Goal: Information Seeking & Learning: Learn about a topic

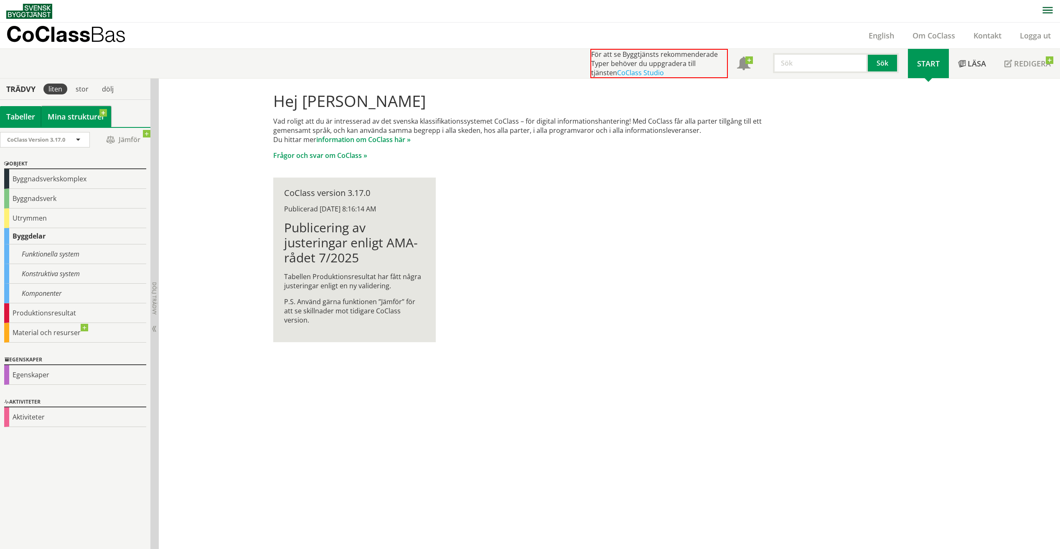
click at [74, 112] on link "Mina strukturer" at bounding box center [76, 116] width 70 height 21
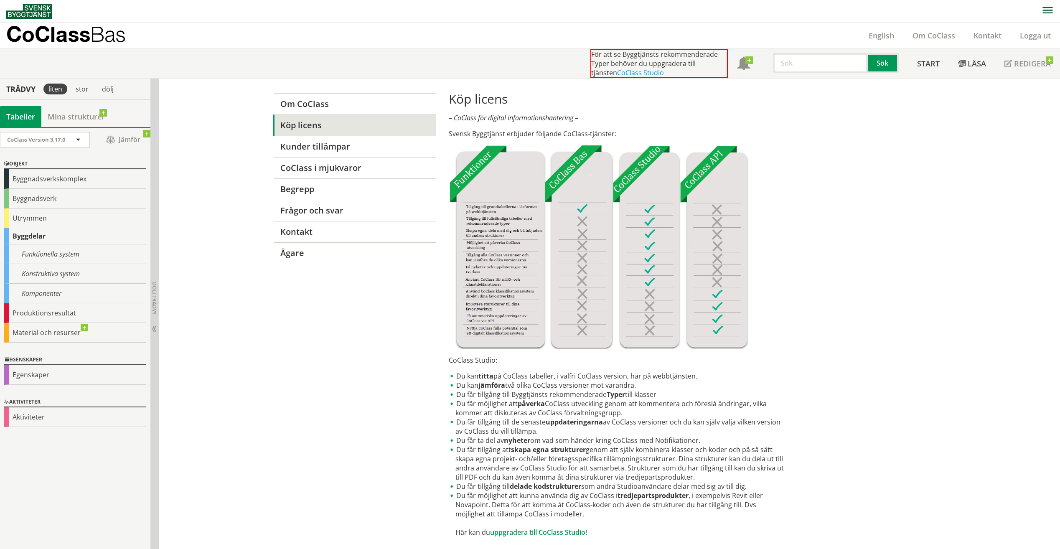
click at [33, 115] on div "Tabeller" at bounding box center [20, 116] width 41 height 21
click at [41, 255] on div "Funktionella system" at bounding box center [75, 255] width 142 height 20
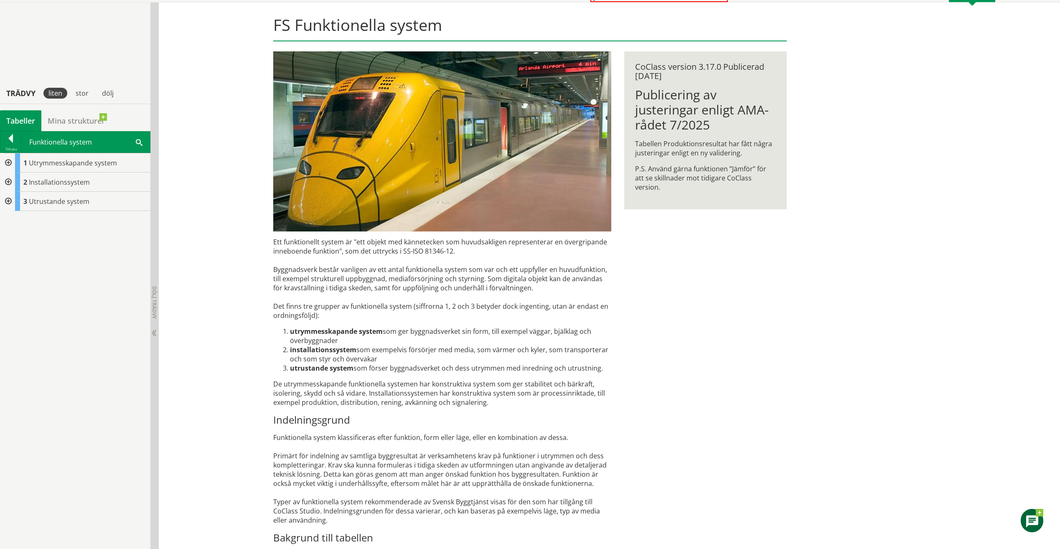
scroll to position [161, 0]
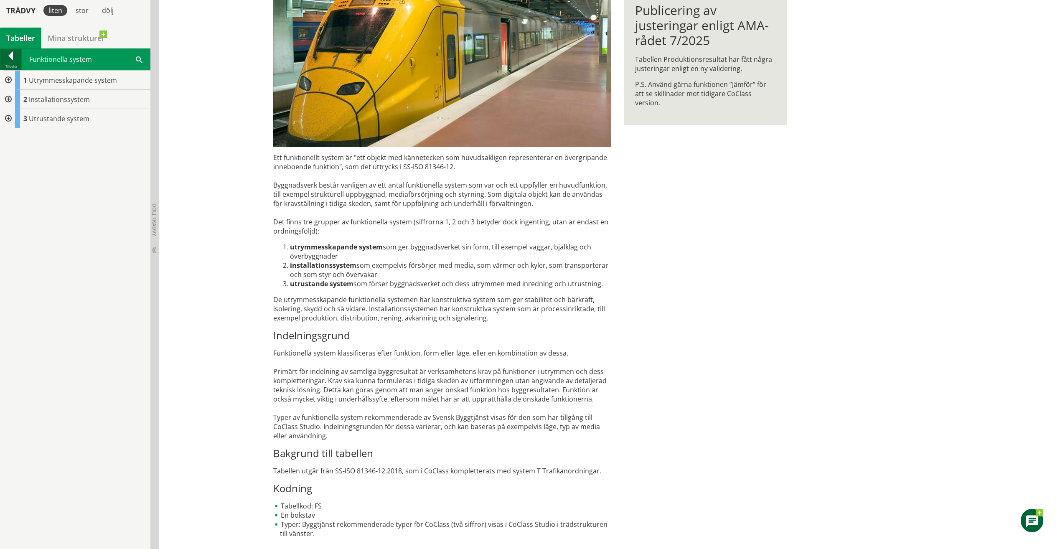
click at [16, 58] on div at bounding box center [10, 57] width 21 height 12
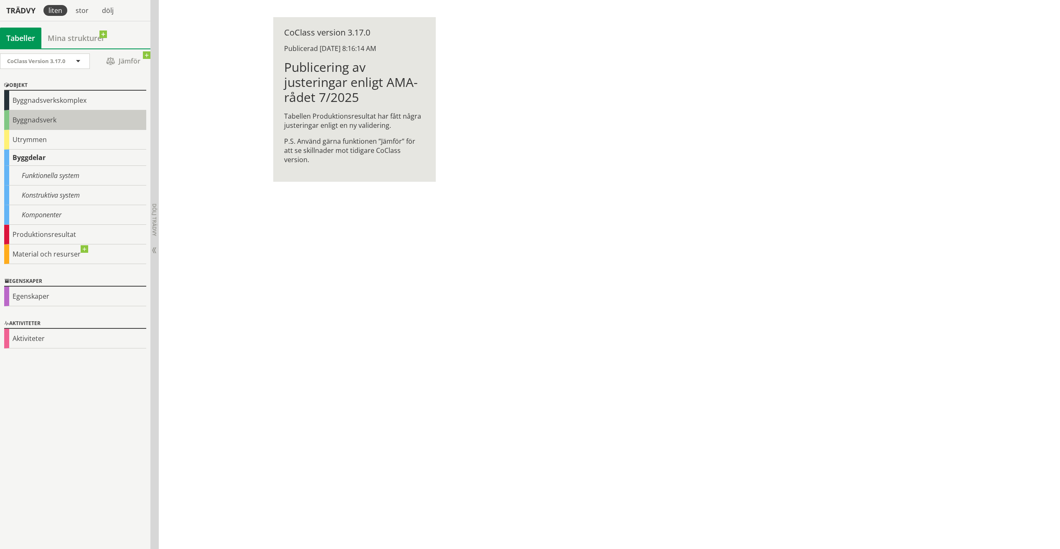
click at [37, 114] on div "Byggnadsverk" at bounding box center [75, 120] width 142 height 20
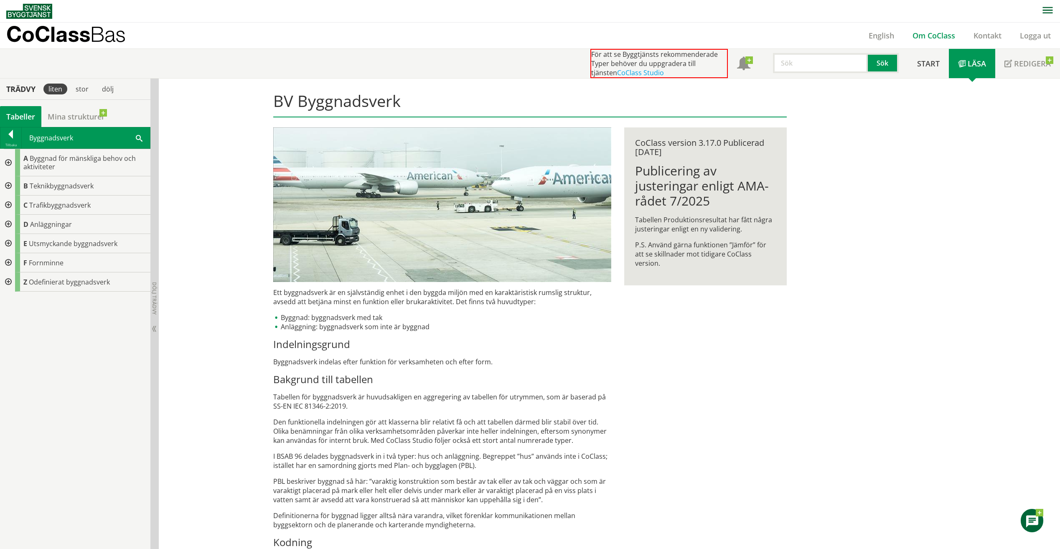
click at [524, 38] on link "Om CoClass" at bounding box center [934, 36] width 61 height 10
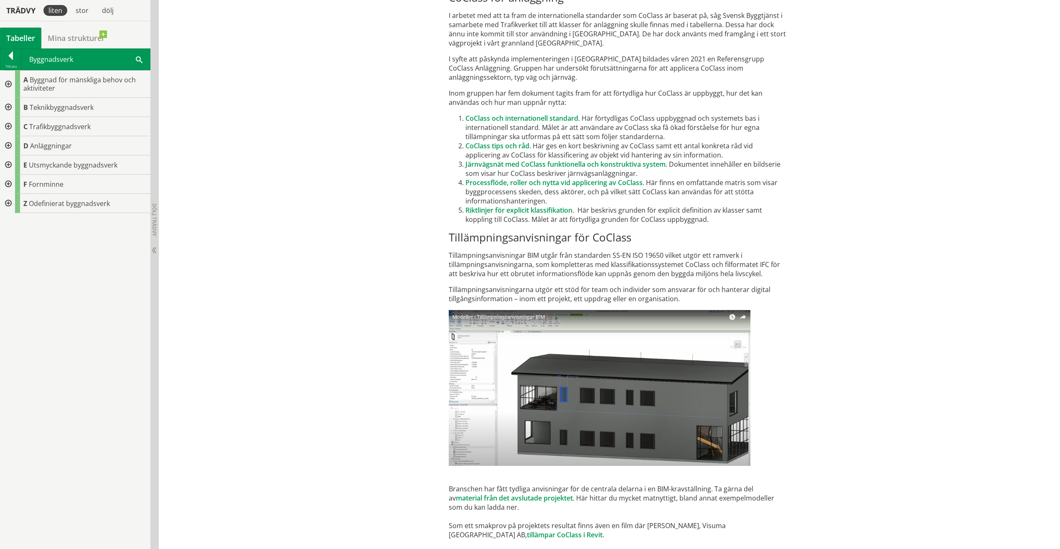
scroll to position [4789, 0]
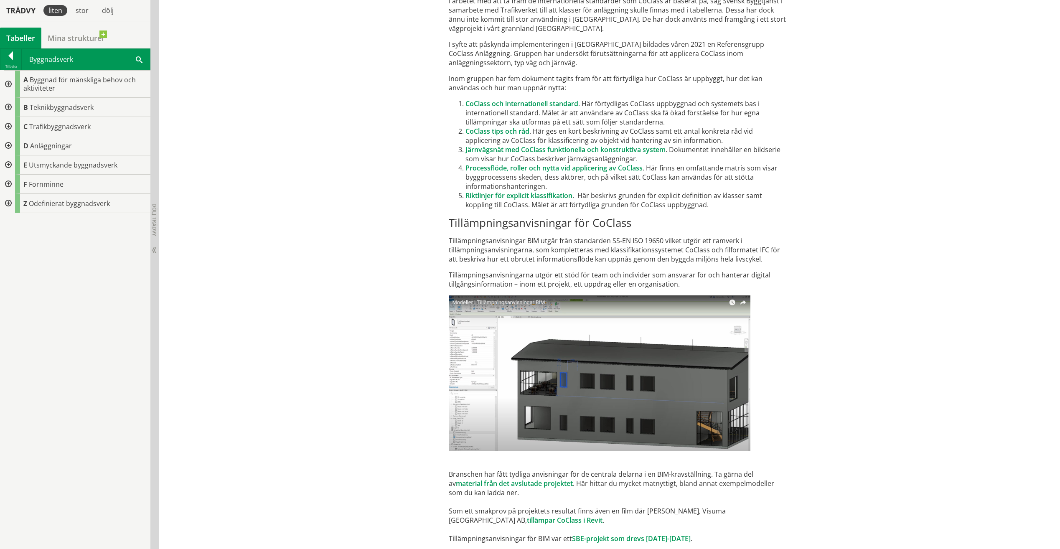
click at [10, 144] on div at bounding box center [7, 145] width 15 height 19
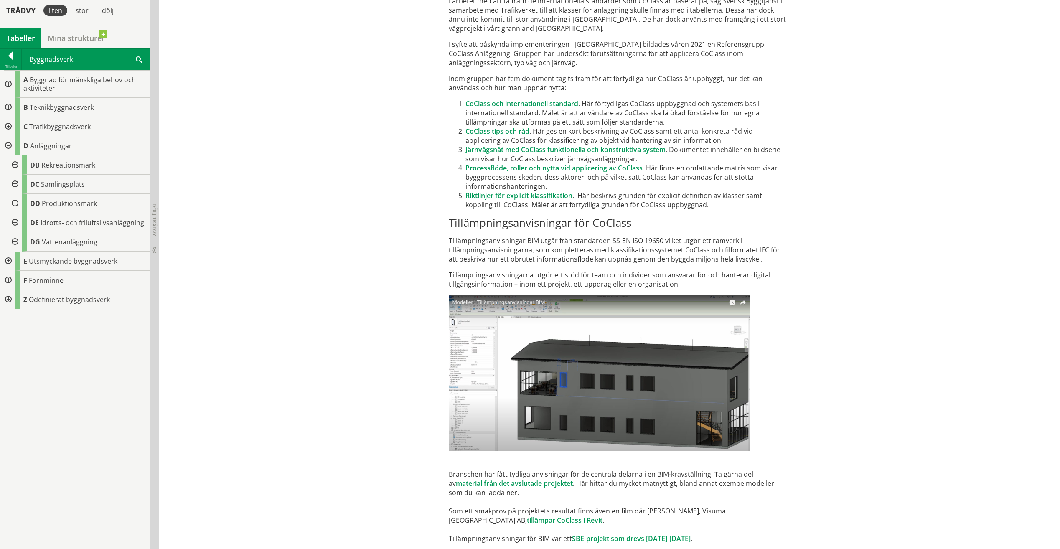
click at [14, 241] on div at bounding box center [14, 241] width 15 height 19
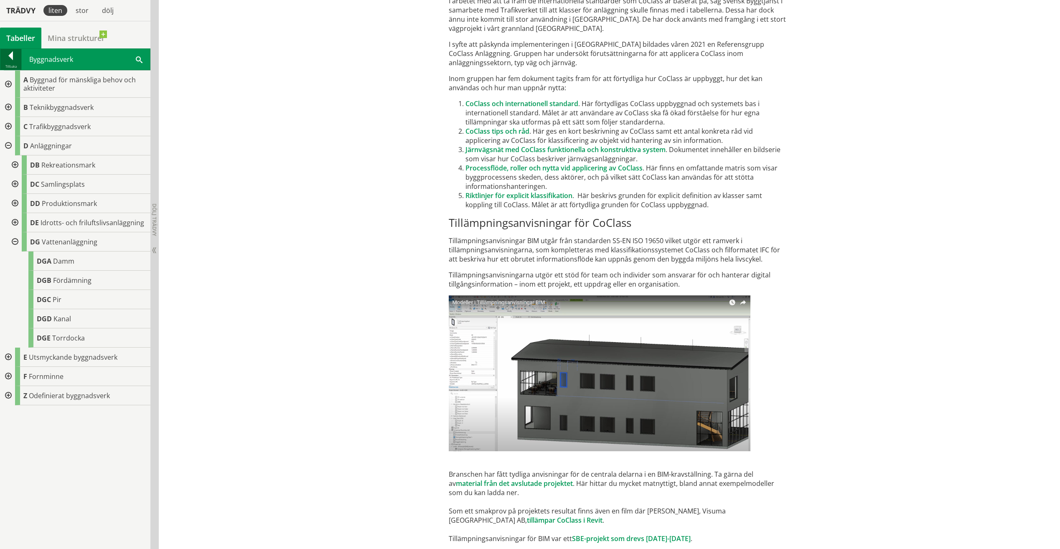
click at [15, 56] on div at bounding box center [10, 57] width 21 height 12
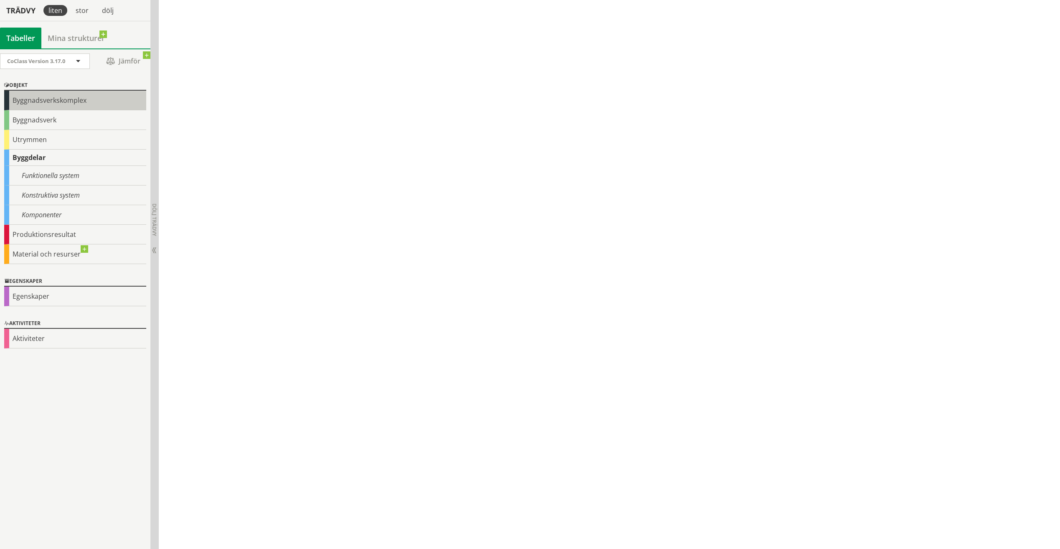
click at [62, 106] on div "Byggnadsverkskomplex" at bounding box center [75, 101] width 142 height 20
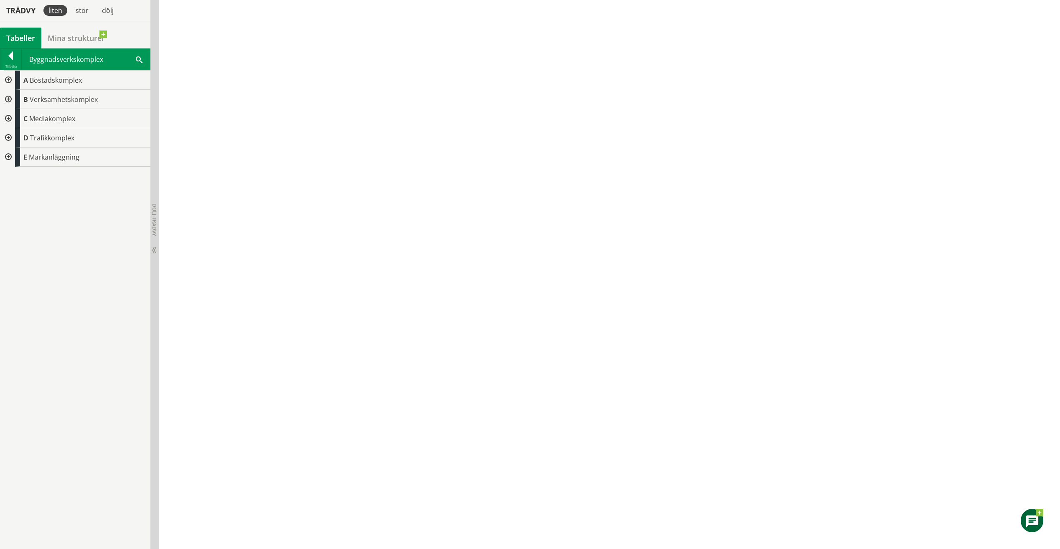
click at [10, 156] on div at bounding box center [7, 157] width 15 height 19
click at [15, 178] on div at bounding box center [14, 176] width 15 height 19
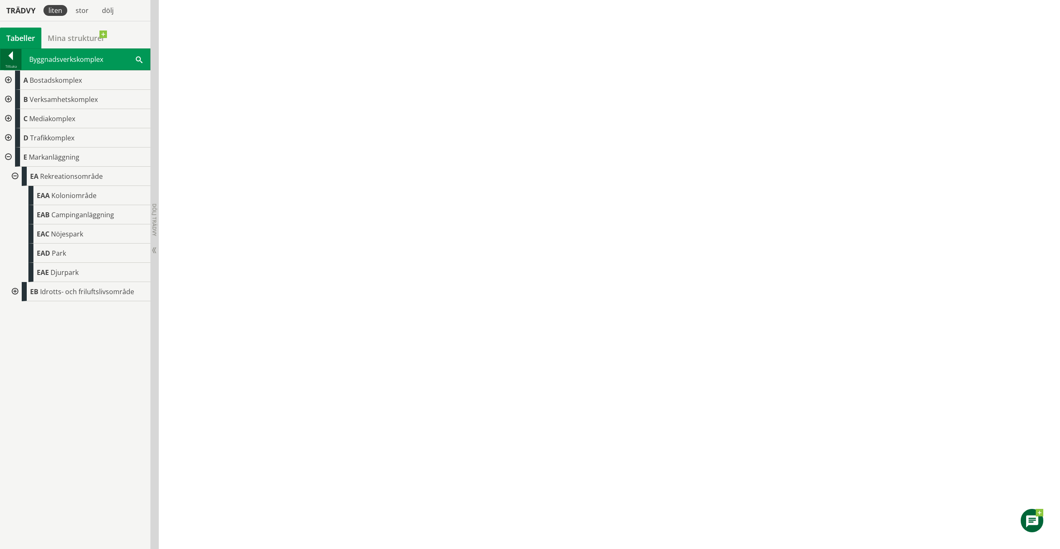
click at [12, 64] on div "Tillbaka" at bounding box center [10, 66] width 21 height 7
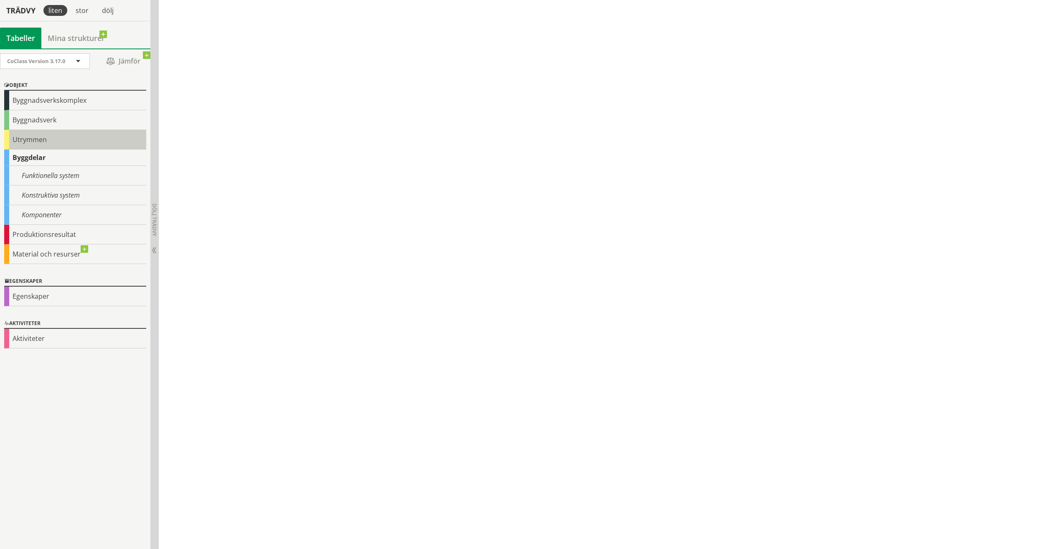
click at [42, 142] on div "Utrymmen" at bounding box center [75, 140] width 142 height 20
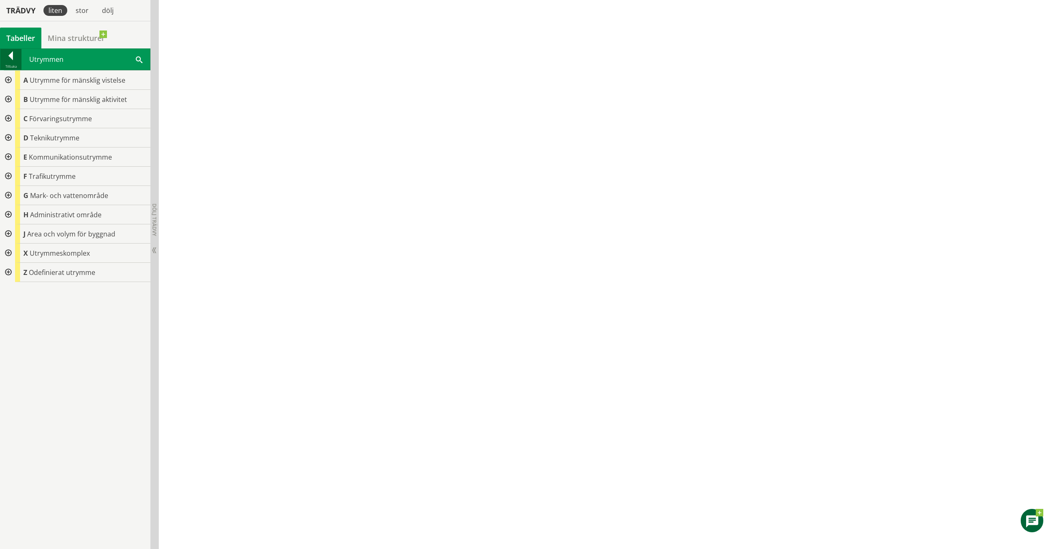
click at [8, 59] on div at bounding box center [10, 57] width 21 height 12
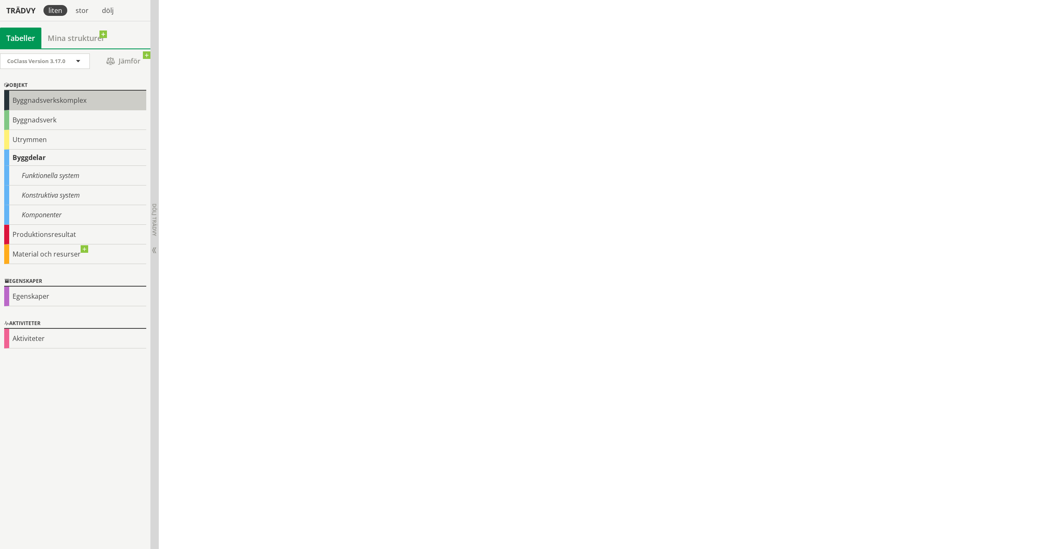
click at [29, 106] on div "Byggnadsverkskomplex" at bounding box center [75, 101] width 142 height 20
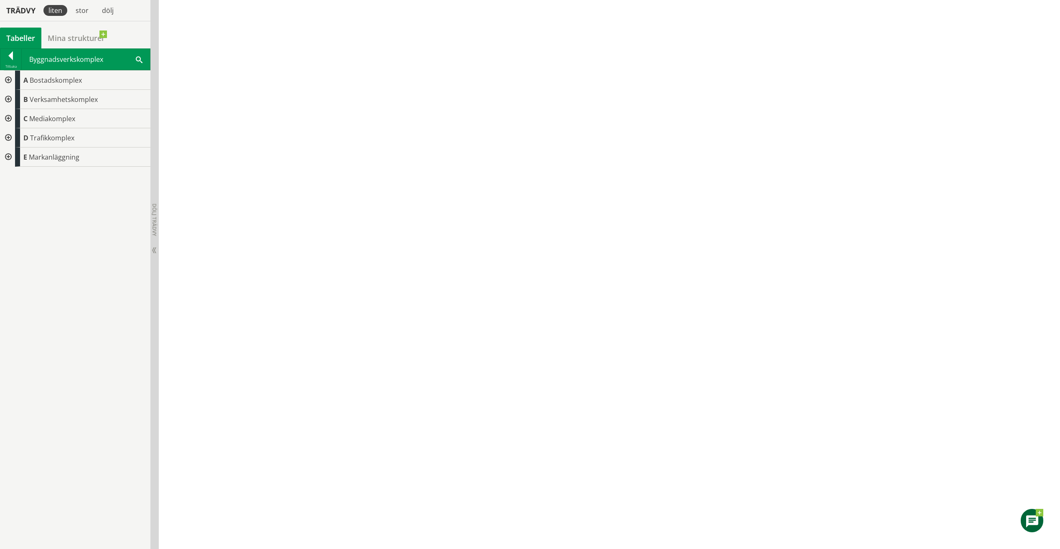
click at [10, 151] on div at bounding box center [7, 157] width 15 height 19
click at [13, 56] on div at bounding box center [10, 57] width 21 height 12
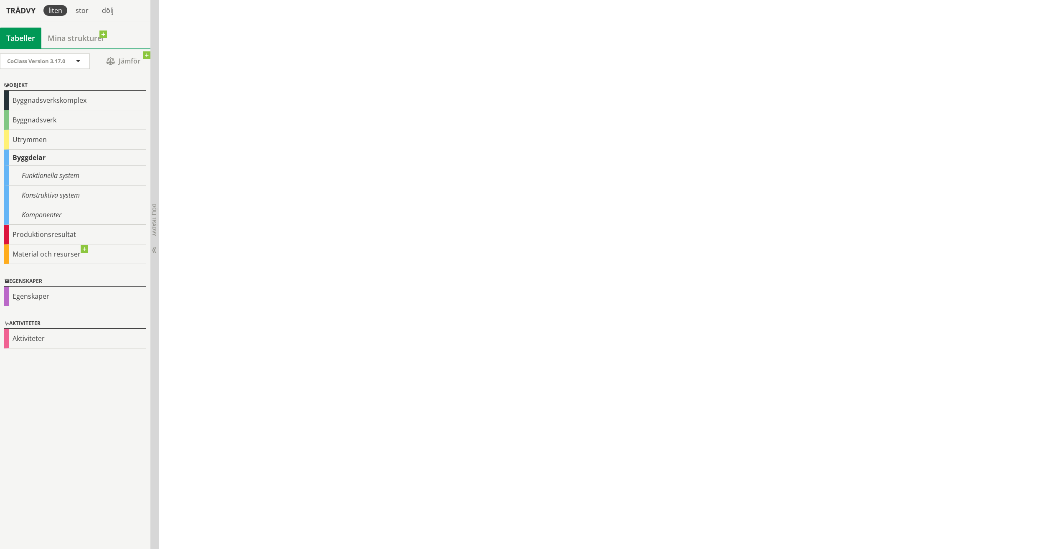
click at [33, 155] on div "Byggdelar" at bounding box center [75, 158] width 142 height 16
click at [36, 136] on div "Utrymmen" at bounding box center [75, 140] width 142 height 20
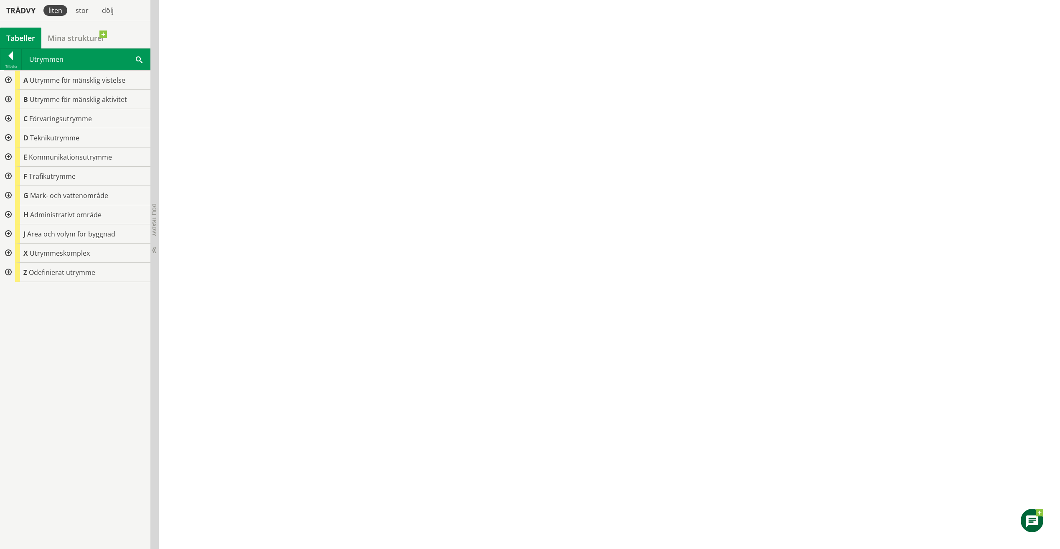
click at [10, 197] on div at bounding box center [7, 195] width 15 height 19
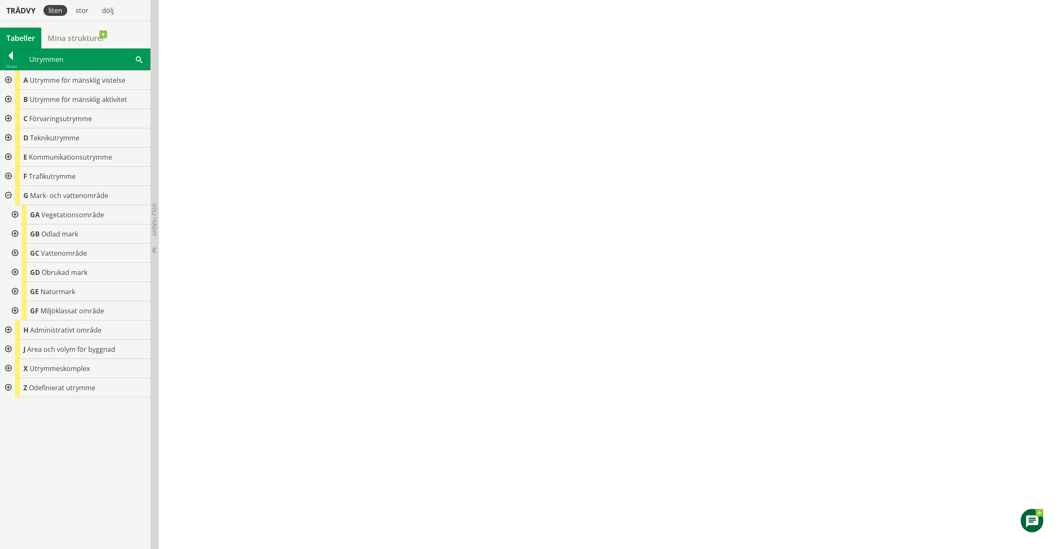
click at [6, 136] on div at bounding box center [7, 137] width 15 height 19
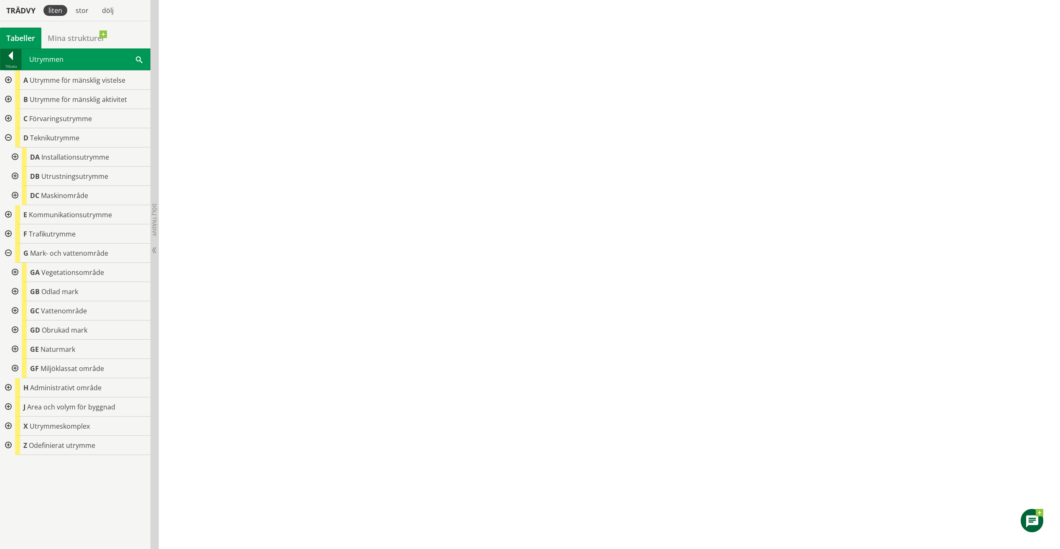
click at [14, 58] on div at bounding box center [10, 57] width 21 height 12
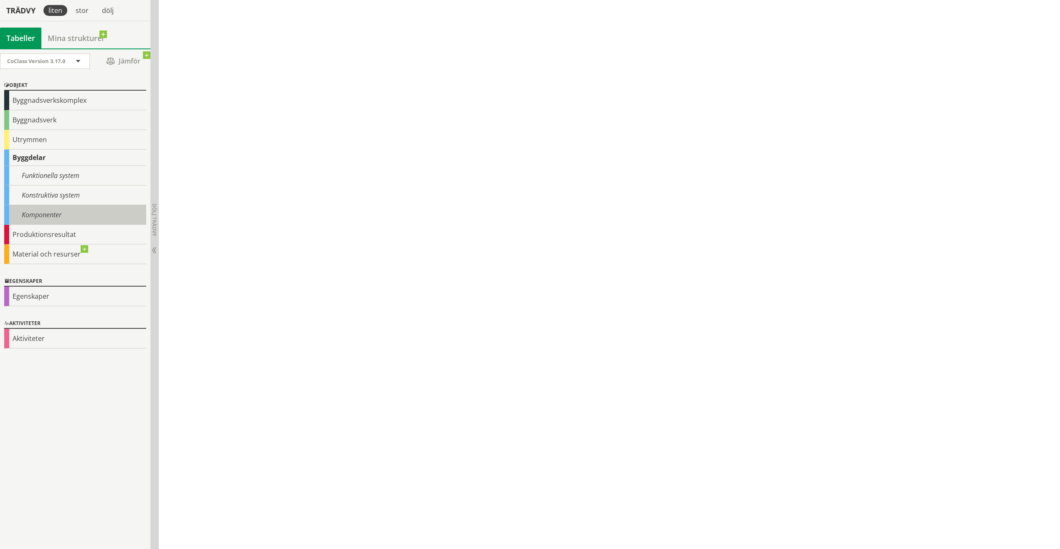
click at [43, 215] on div "Komponenter" at bounding box center [75, 215] width 142 height 20
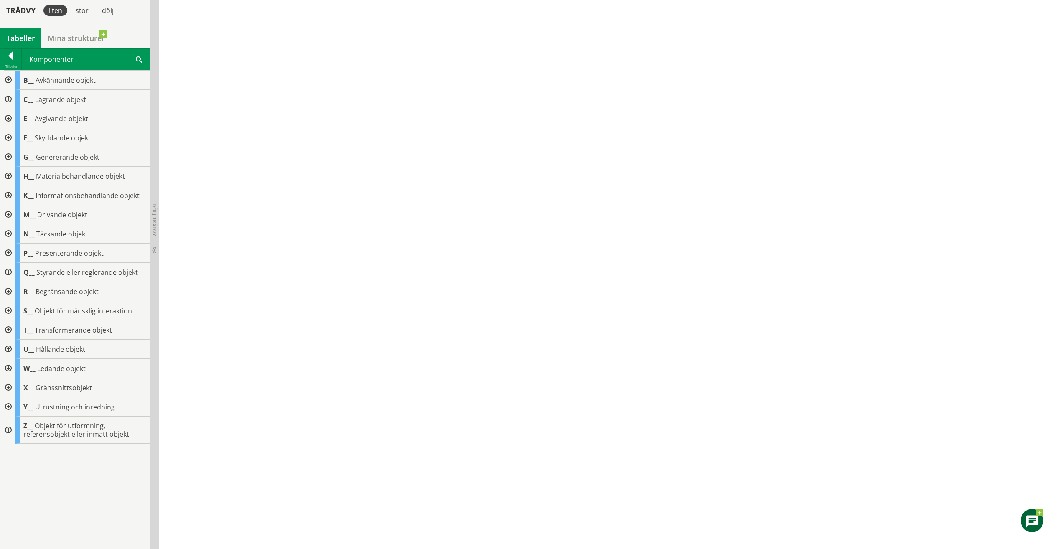
click at [10, 255] on div at bounding box center [7, 368] width 15 height 19
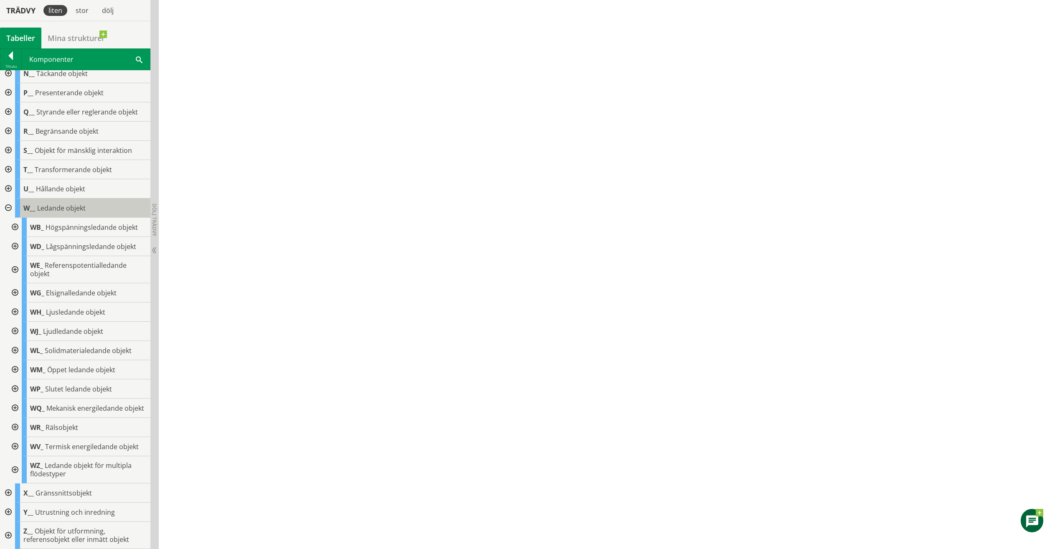
scroll to position [167, 0]
click at [10, 202] on div at bounding box center [7, 208] width 15 height 19
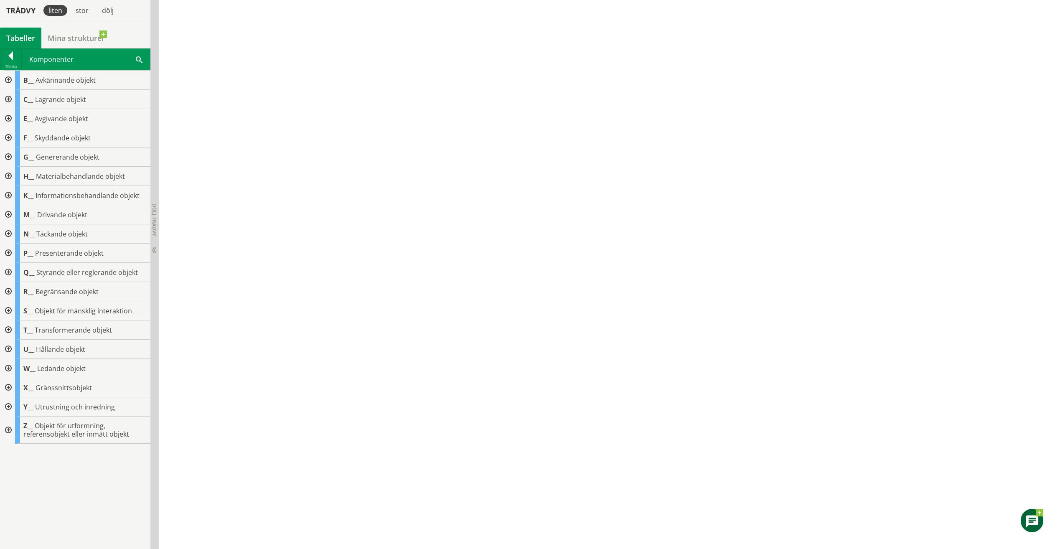
click at [10, 235] on div at bounding box center [7, 233] width 15 height 19
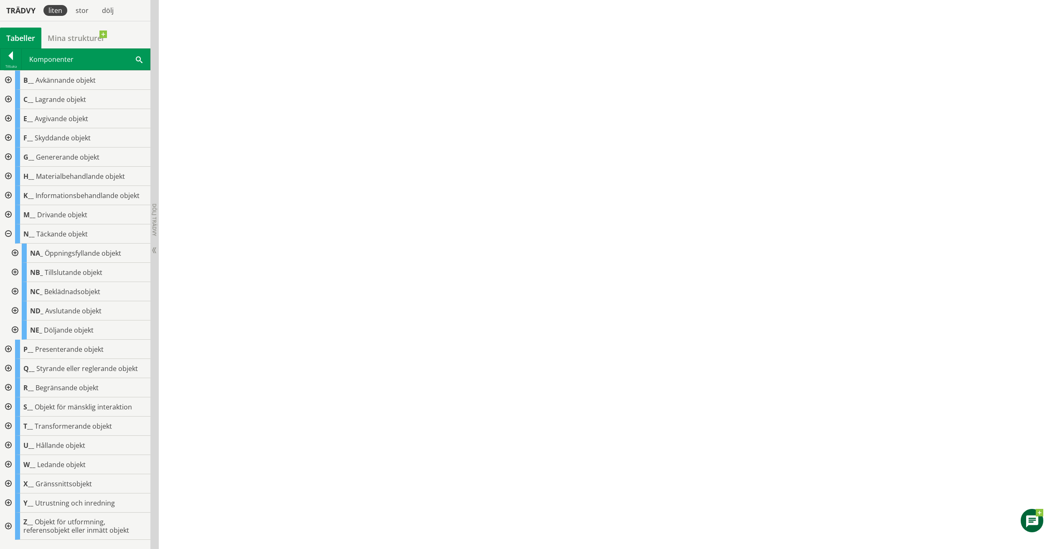
click at [10, 235] on div at bounding box center [7, 233] width 15 height 19
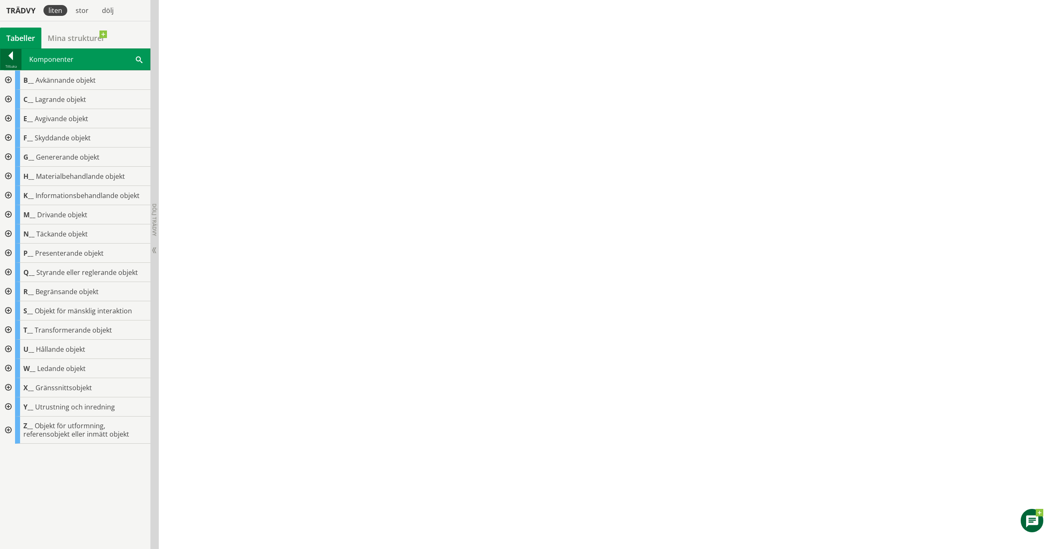
click at [7, 59] on div at bounding box center [10, 57] width 21 height 12
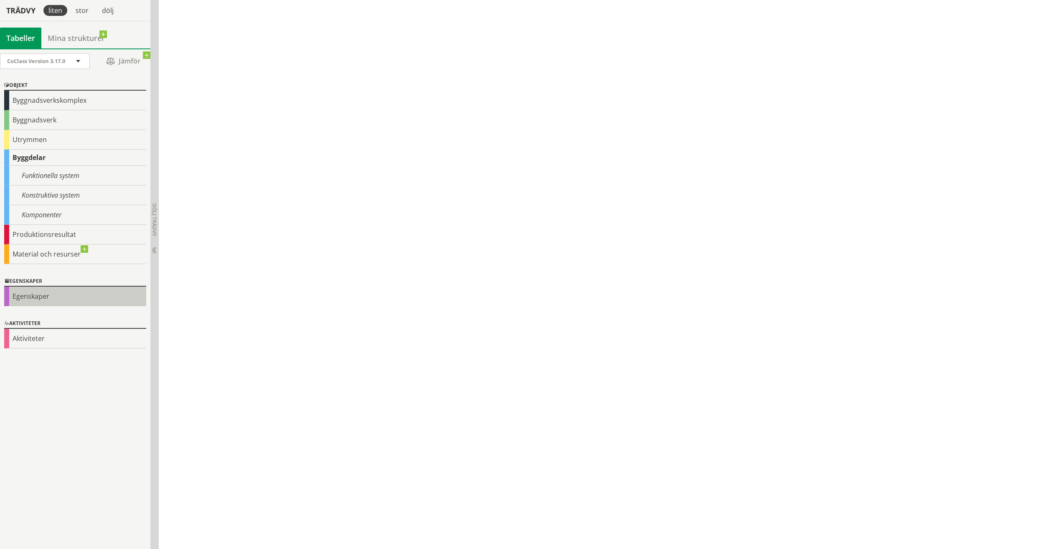
click at [41, 255] on div "Egenskaper" at bounding box center [75, 297] width 142 height 20
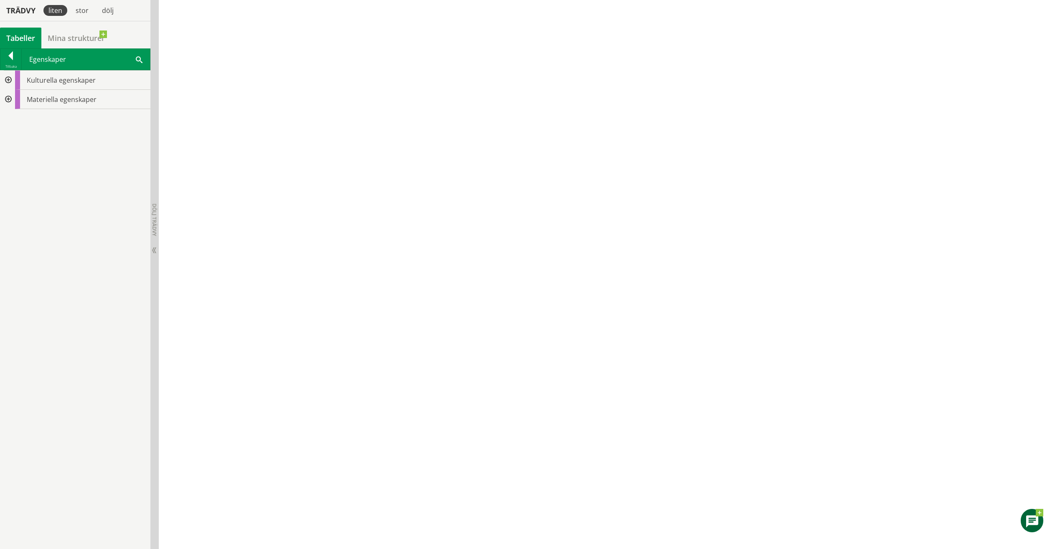
click at [5, 99] on div at bounding box center [7, 99] width 15 height 19
click at [8, 58] on div at bounding box center [10, 57] width 21 height 12
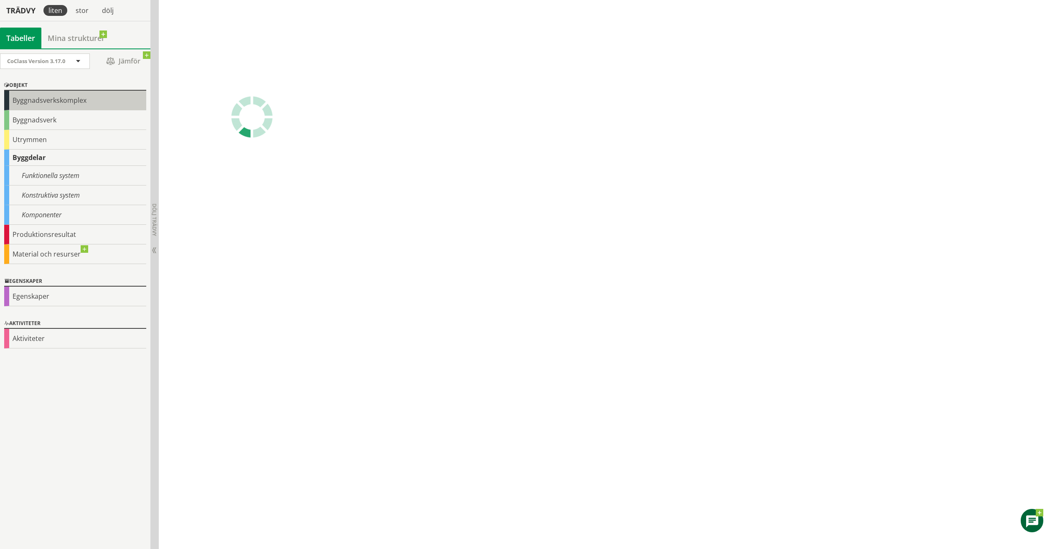
click at [53, 103] on div "Byggnadsverkskomplex" at bounding box center [75, 101] width 142 height 20
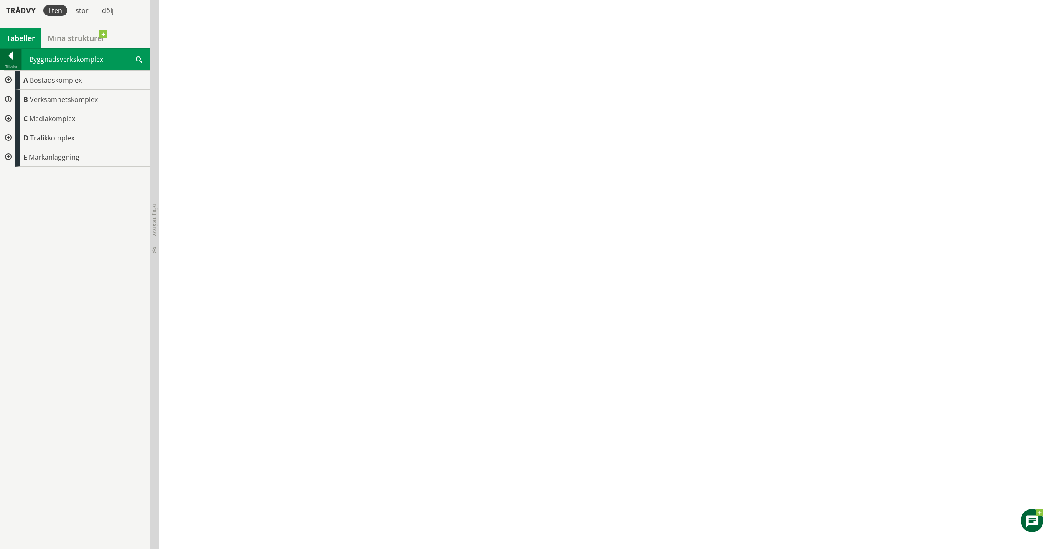
click at [8, 58] on div at bounding box center [10, 57] width 21 height 12
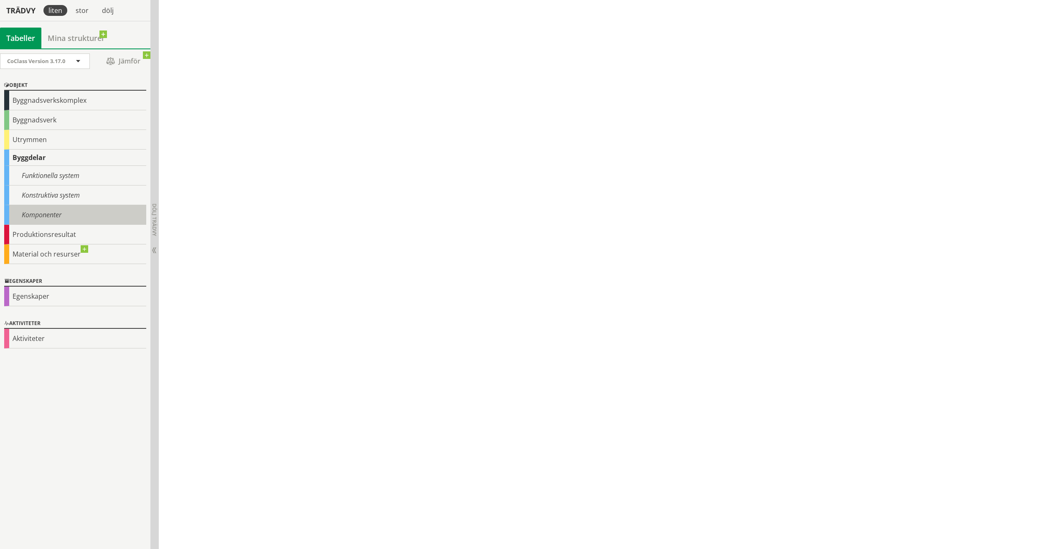
click at [60, 213] on div "Komponenter" at bounding box center [75, 215] width 142 height 20
click at [58, 232] on div "Produktionsresultat" at bounding box center [75, 235] width 142 height 20
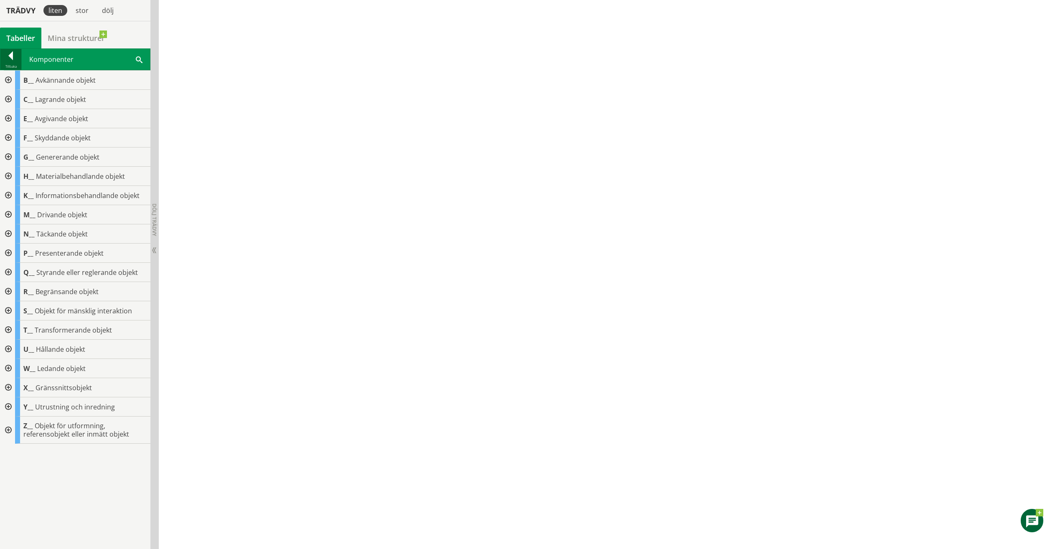
click at [13, 61] on div at bounding box center [10, 57] width 21 height 12
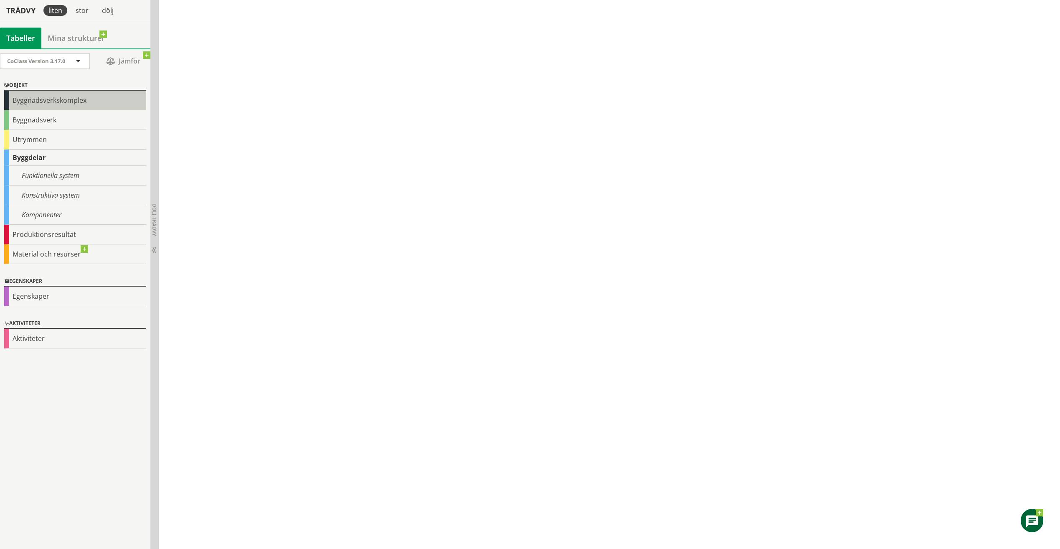
click at [40, 98] on div "Byggnadsverkskomplex" at bounding box center [75, 101] width 142 height 20
click at [38, 101] on div "Byggnadsverkskomplex" at bounding box center [75, 101] width 142 height 20
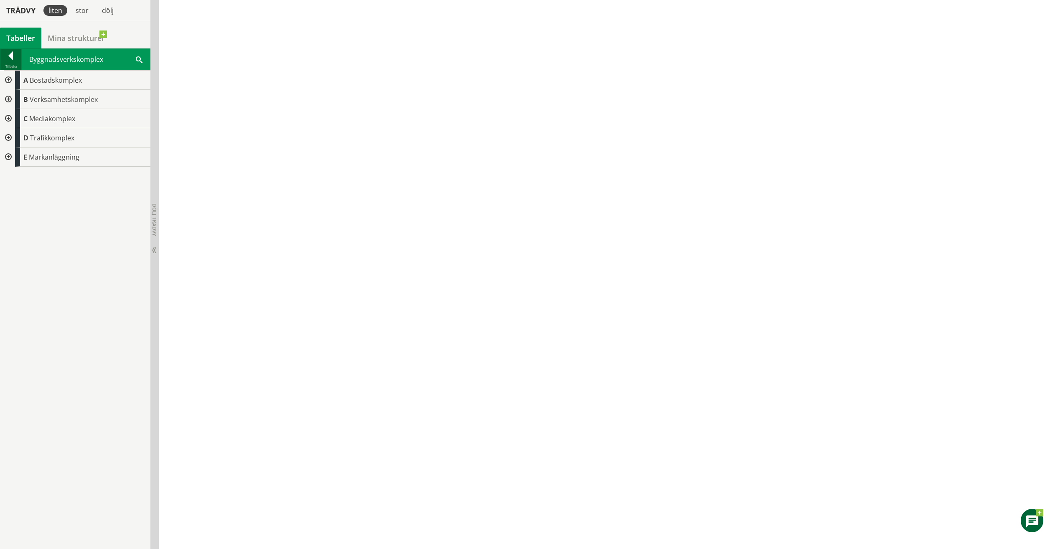
click at [5, 58] on div at bounding box center [10, 57] width 21 height 12
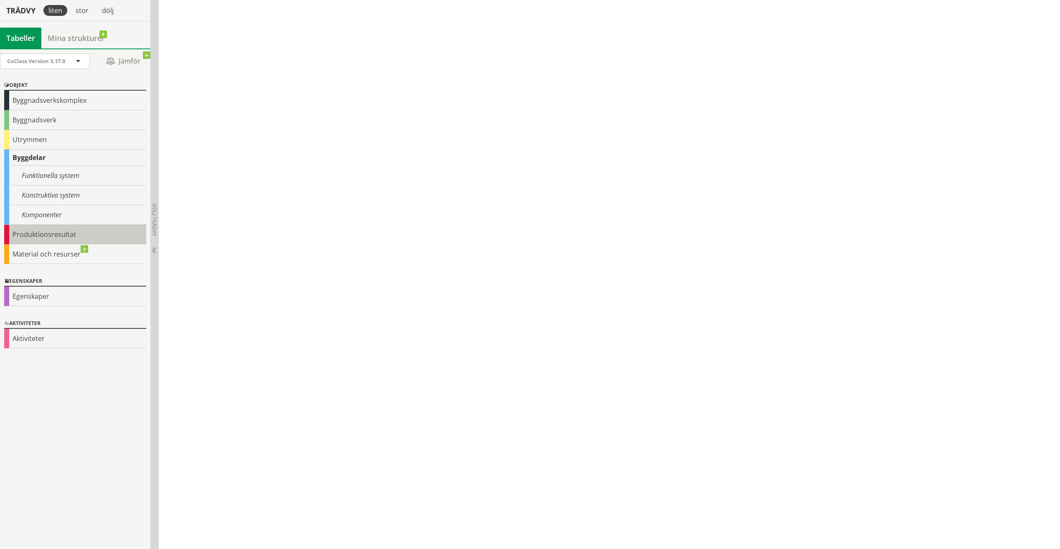
click at [62, 227] on div "Produktionsresultat" at bounding box center [75, 235] width 142 height 20
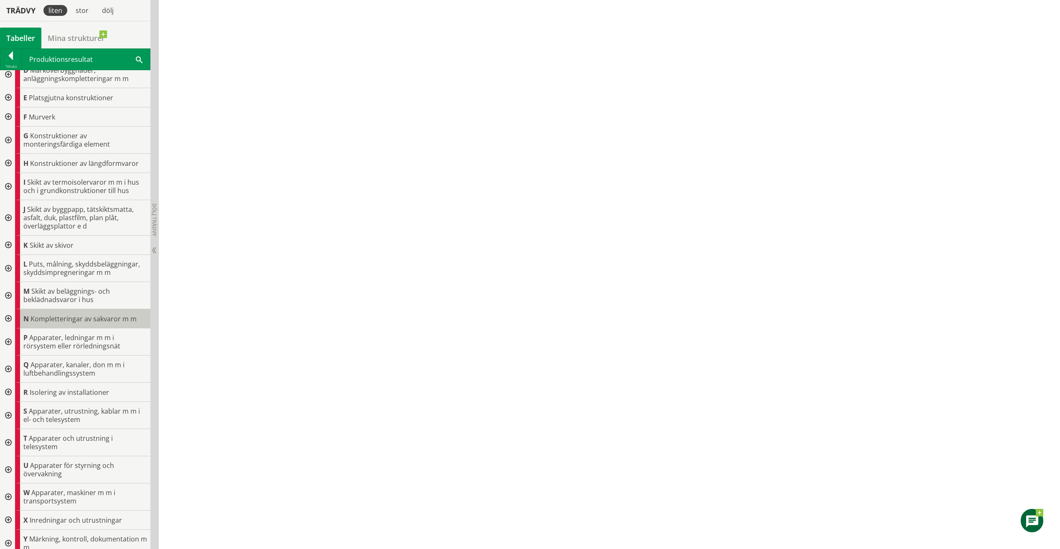
scroll to position [107, 0]
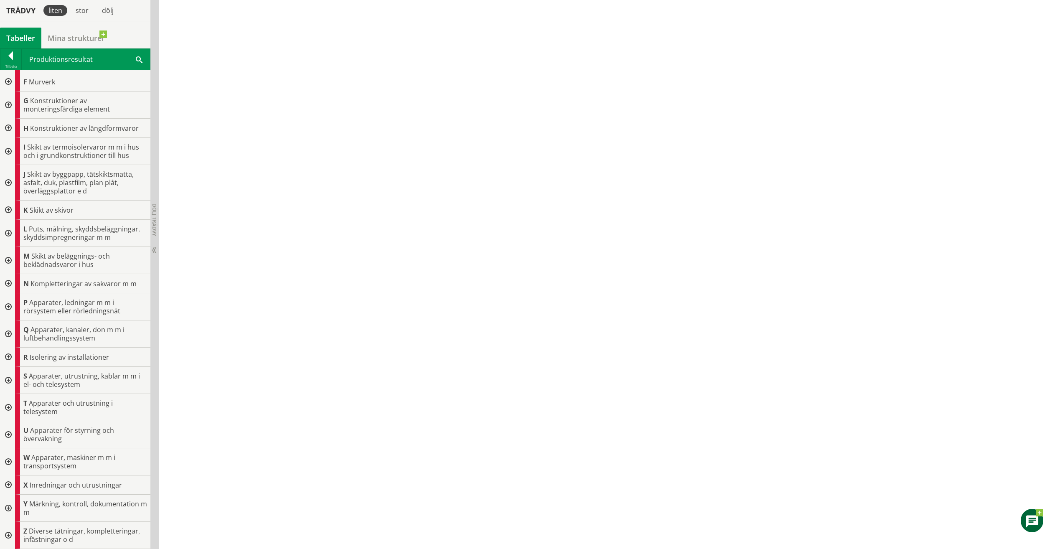
click at [7, 255] on div at bounding box center [7, 462] width 15 height 27
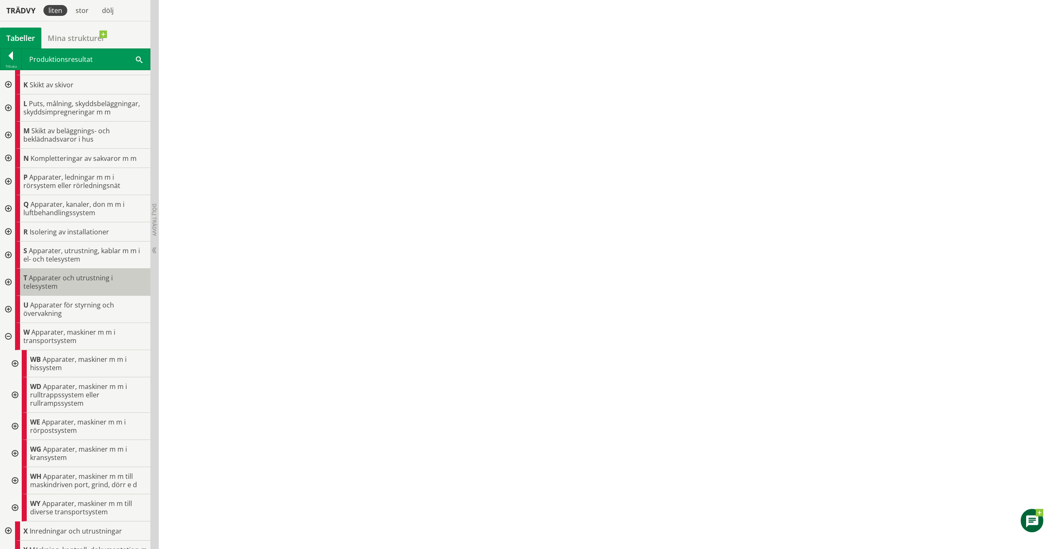
scroll to position [275, 0]
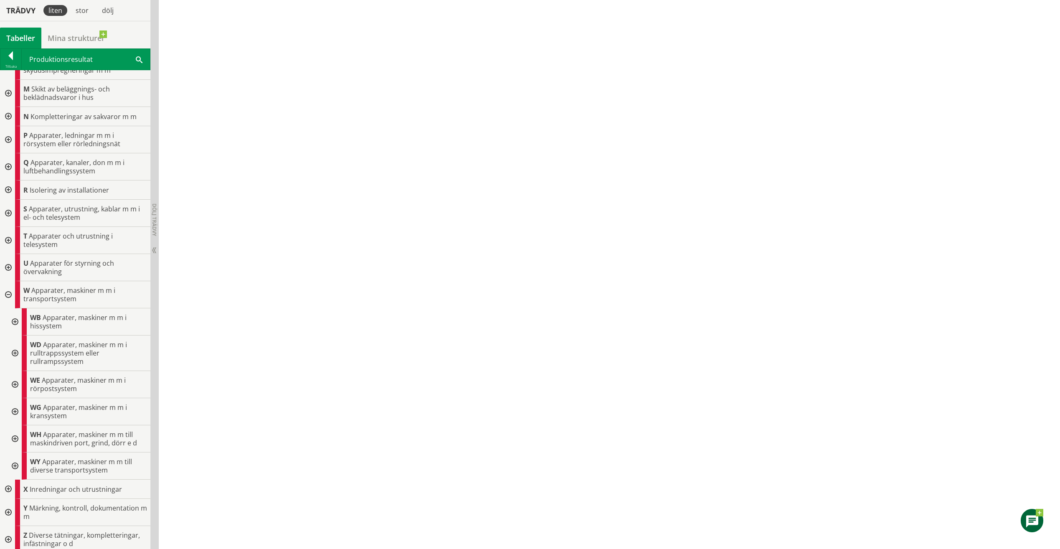
click at [18, 255] on div at bounding box center [14, 384] width 15 height 27
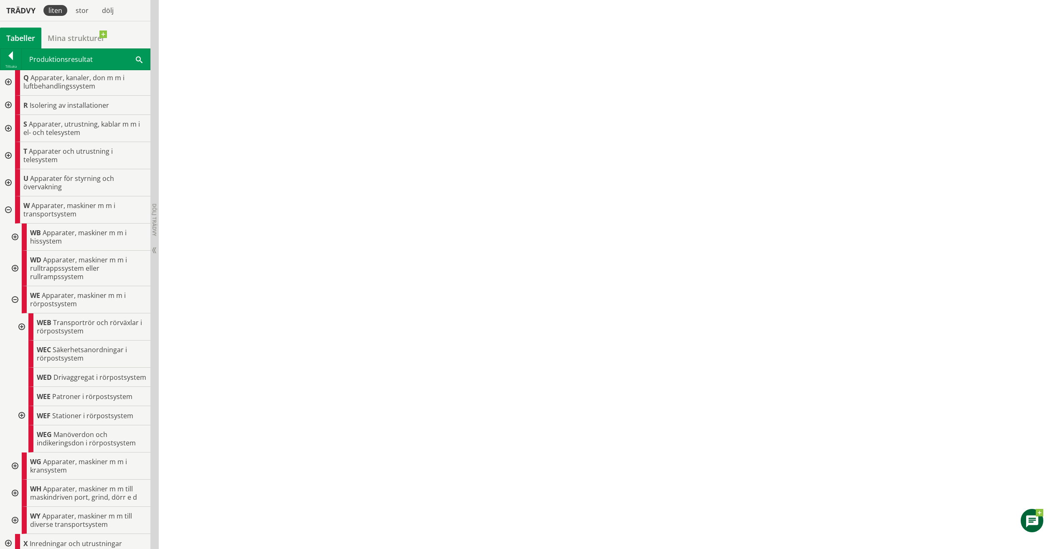
scroll to position [342, 0]
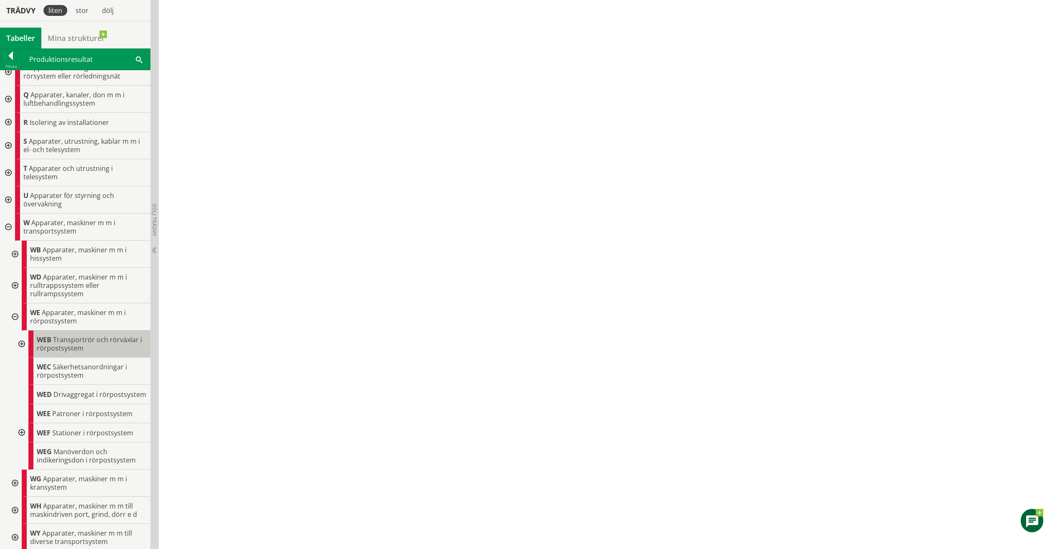
click at [60, 255] on span "Transportrör och rörväxlar i rörpostsystem" at bounding box center [89, 344] width 105 height 18
click at [24, 255] on div at bounding box center [20, 344] width 15 height 27
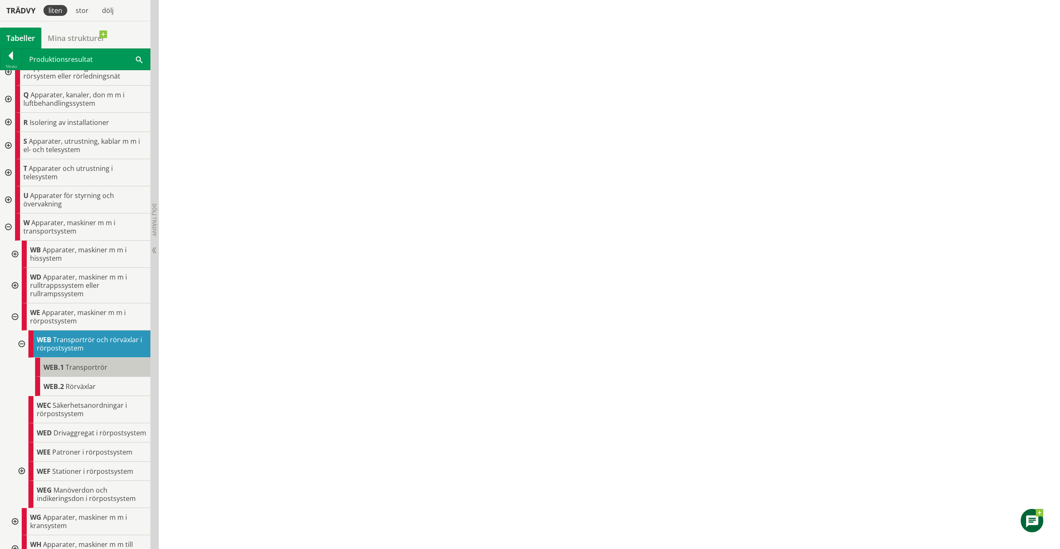
click at [72, 255] on span "Transportrör" at bounding box center [87, 367] width 42 height 9
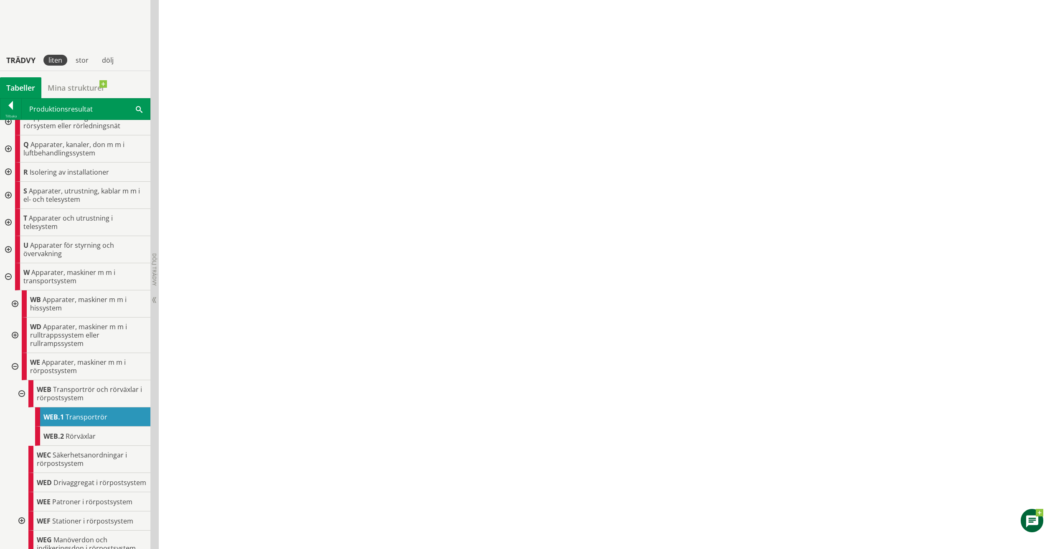
scroll to position [3410, 0]
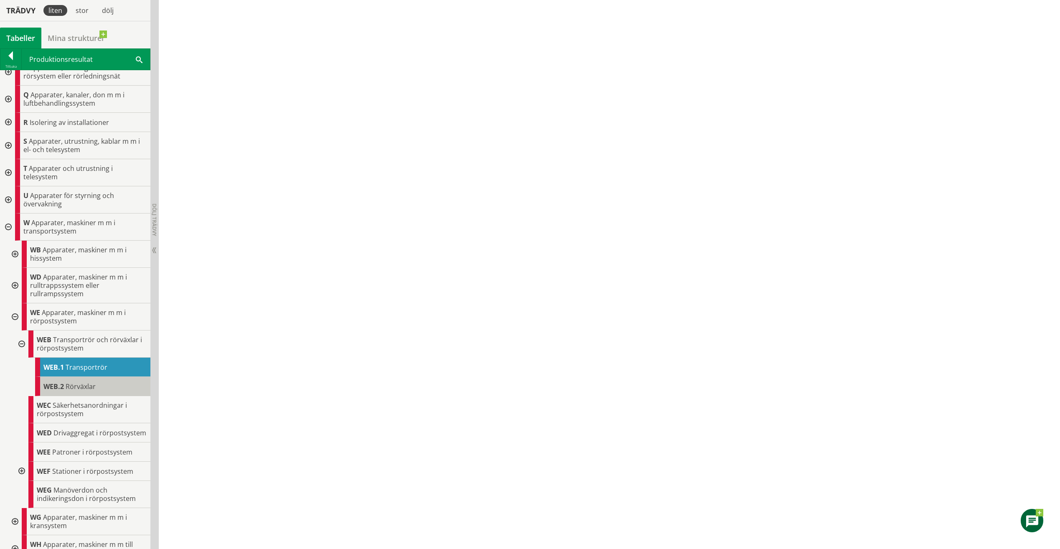
click at [108, 255] on div "WEB.2 Rörväxlar" at bounding box center [92, 386] width 115 height 19
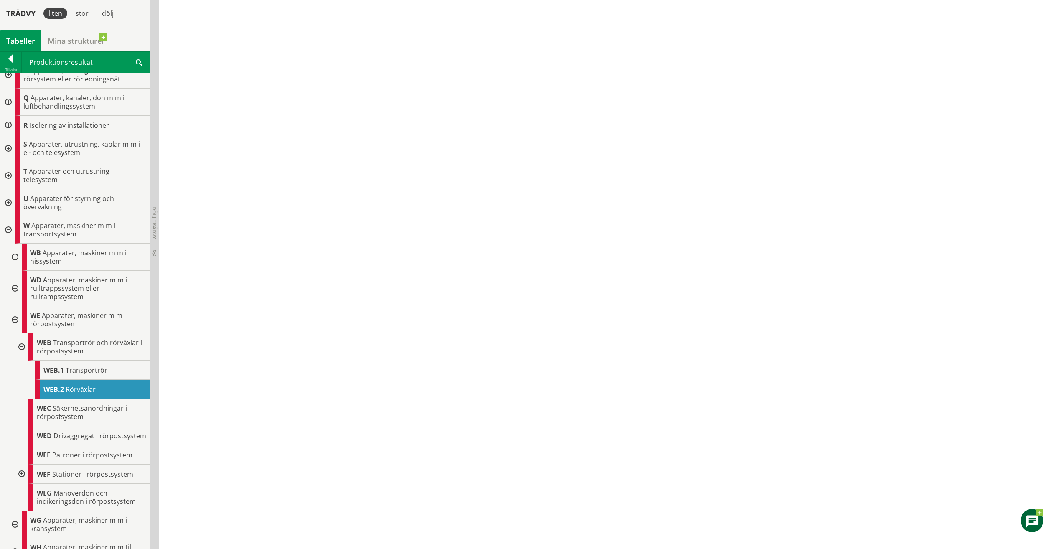
scroll to position [3117, 0]
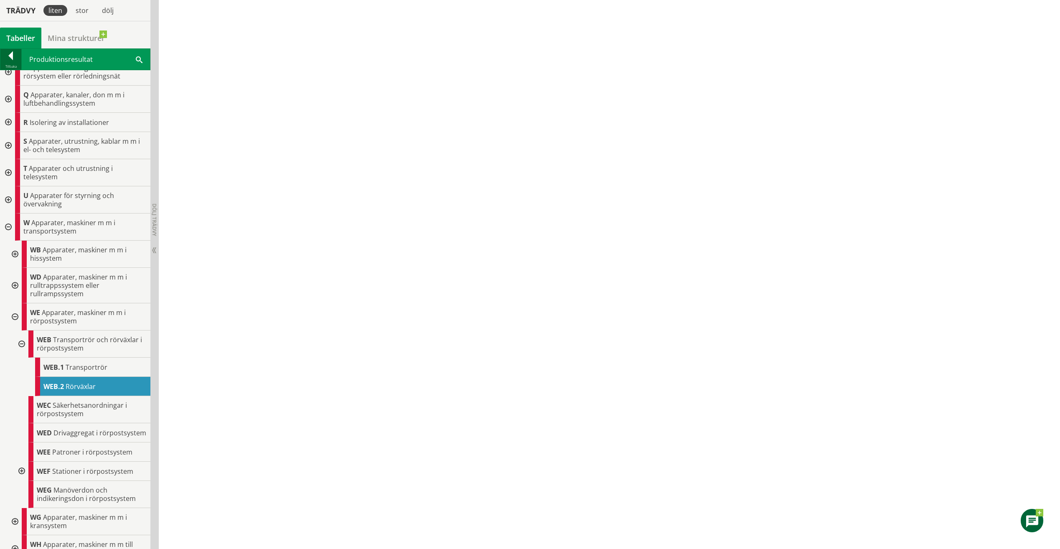
click at [3, 62] on div at bounding box center [10, 57] width 21 height 12
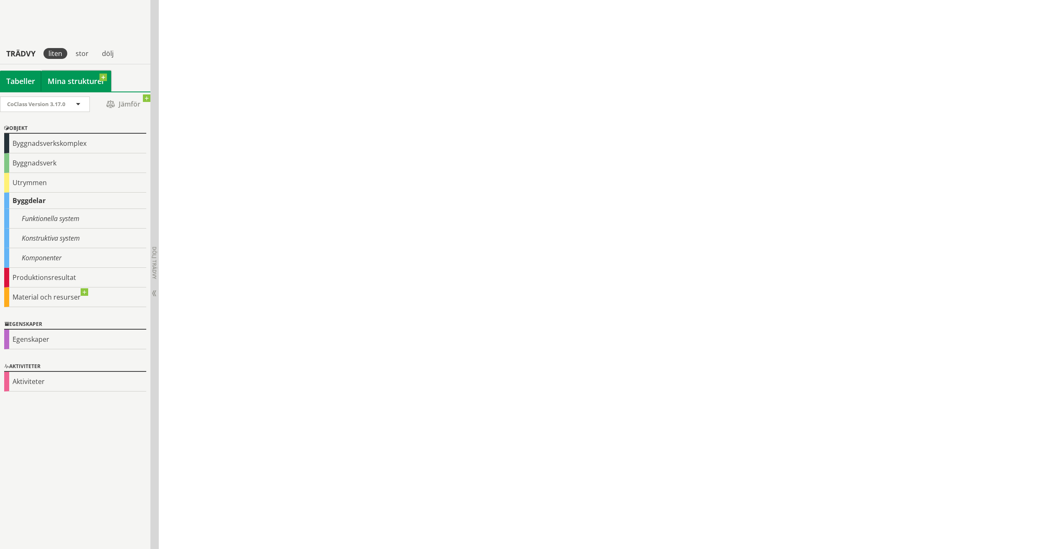
scroll to position [2323, 0]
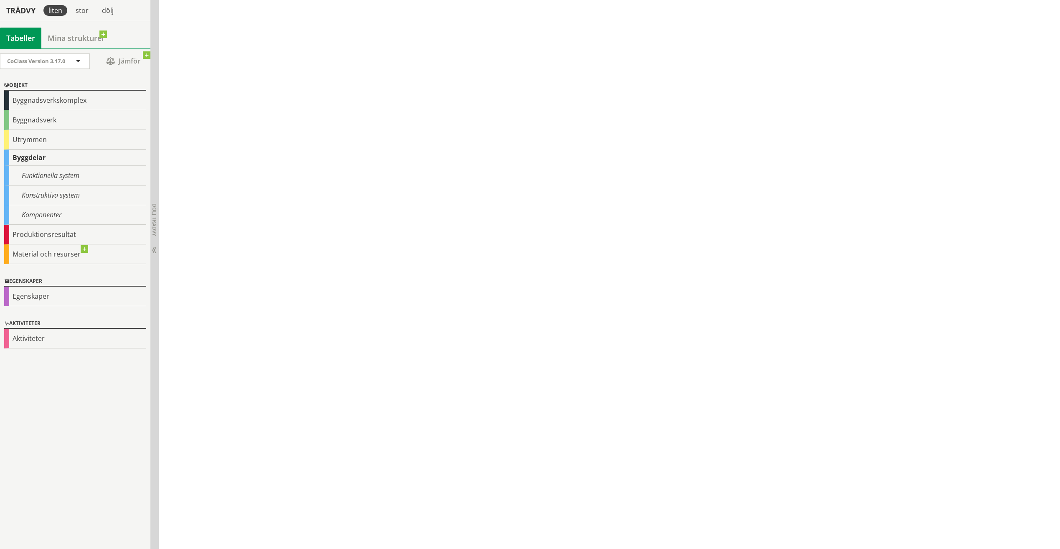
click at [21, 34] on div "Tabeller" at bounding box center [20, 38] width 41 height 21
